Goal: Task Accomplishment & Management: Manage account settings

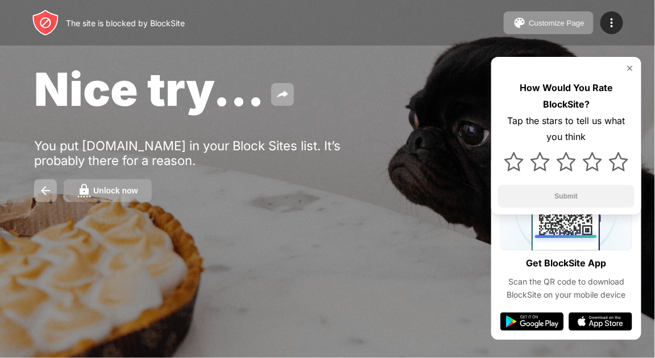
click at [122, 188] on div "Unlock now" at bounding box center [115, 190] width 45 height 9
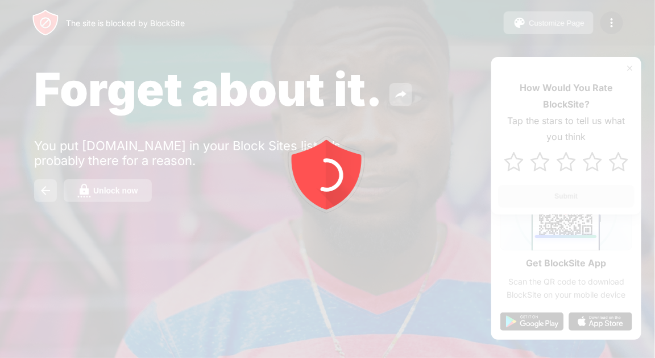
click at [125, 184] on button "Unlock now" at bounding box center [108, 190] width 88 height 23
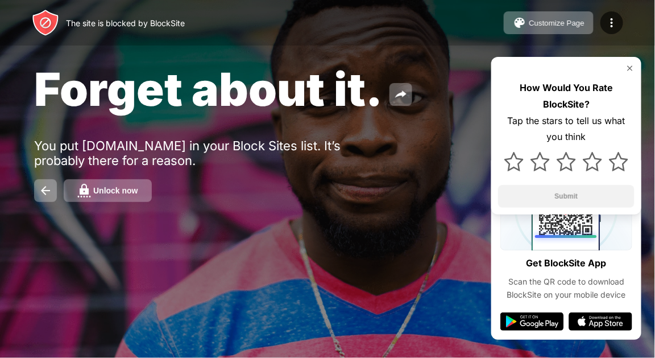
click at [117, 193] on div "Unlock now" at bounding box center [115, 190] width 45 height 9
